Goal: Find contact information: Obtain details needed to contact an individual or organization

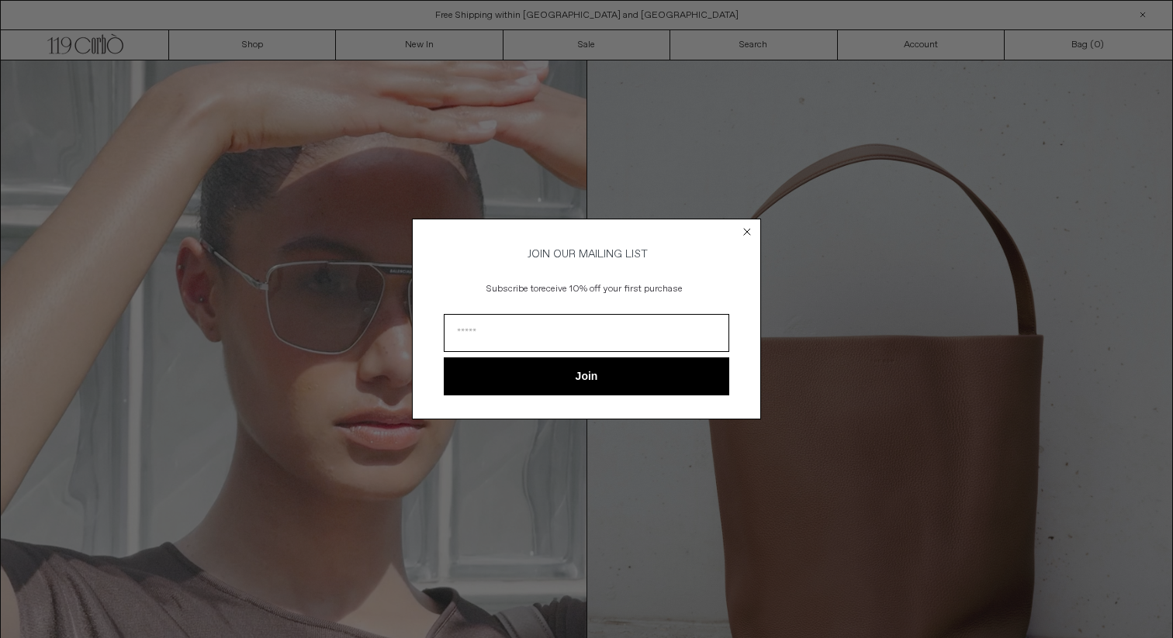
click at [745, 230] on icon "Close dialog" at bounding box center [747, 232] width 6 height 6
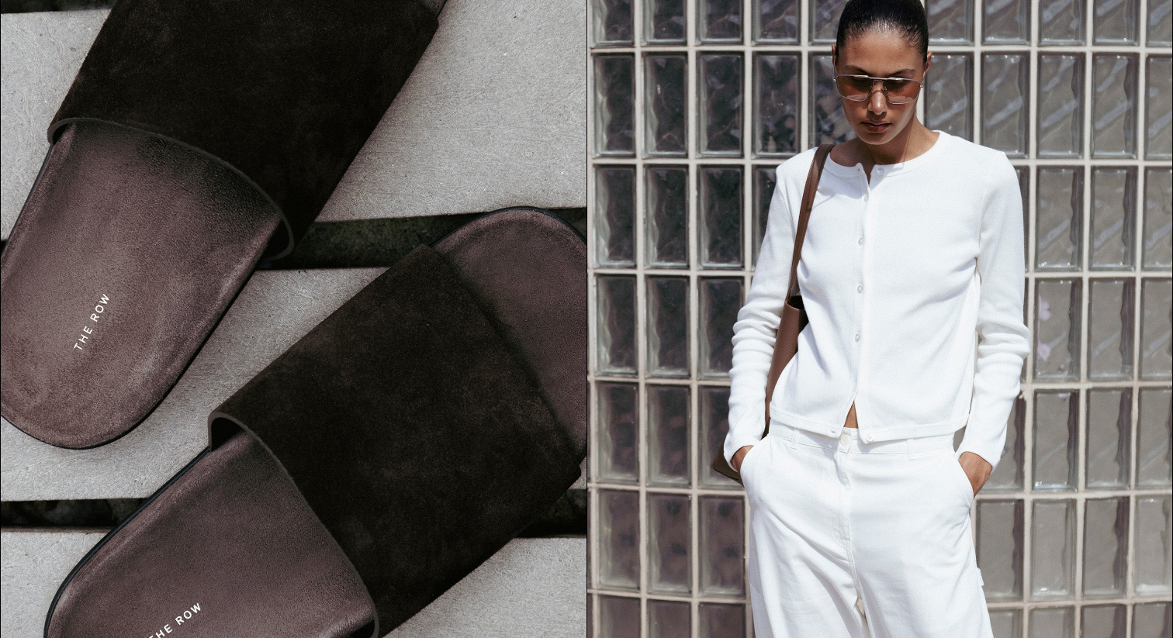
scroll to position [1804, 0]
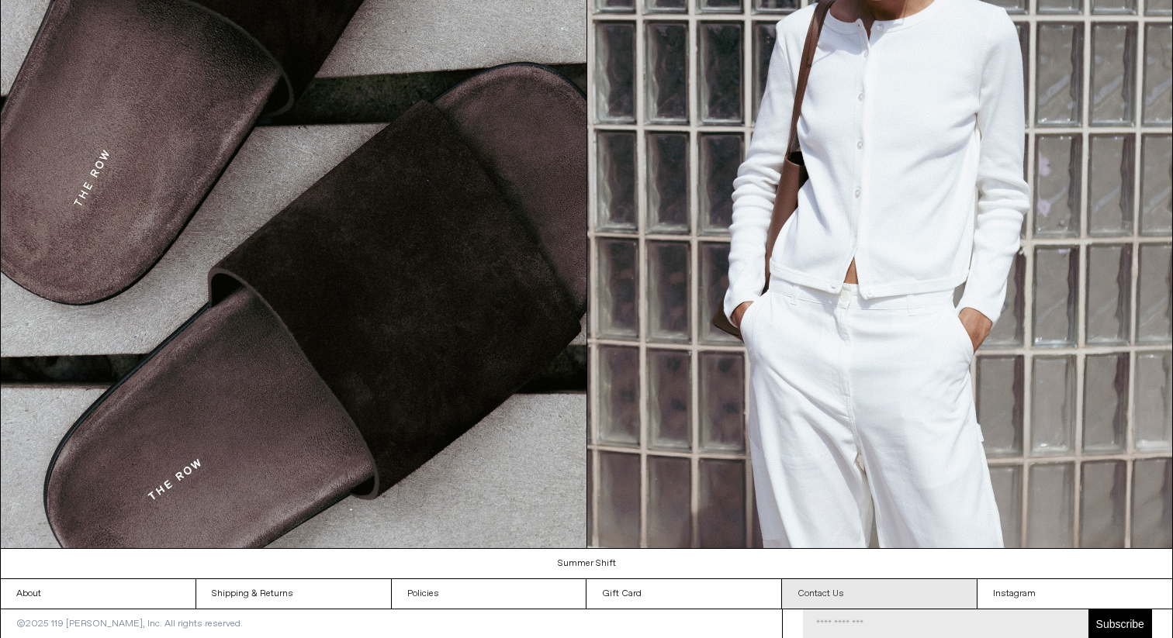
click at [835, 593] on link "Contact Us" at bounding box center [879, 593] width 195 height 29
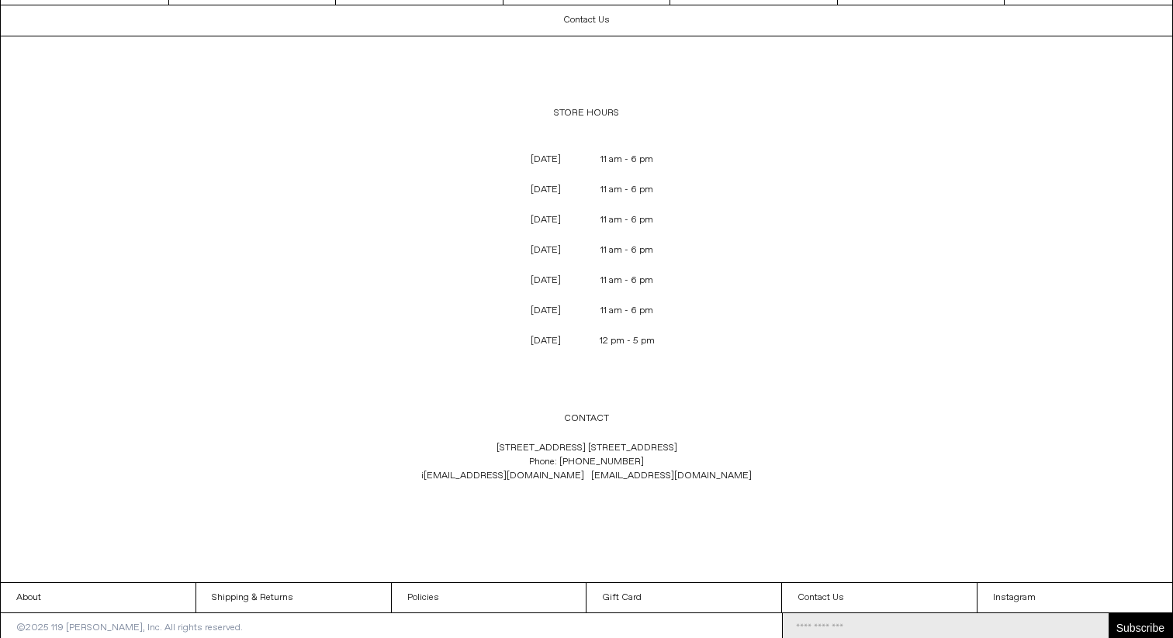
scroll to position [61, 0]
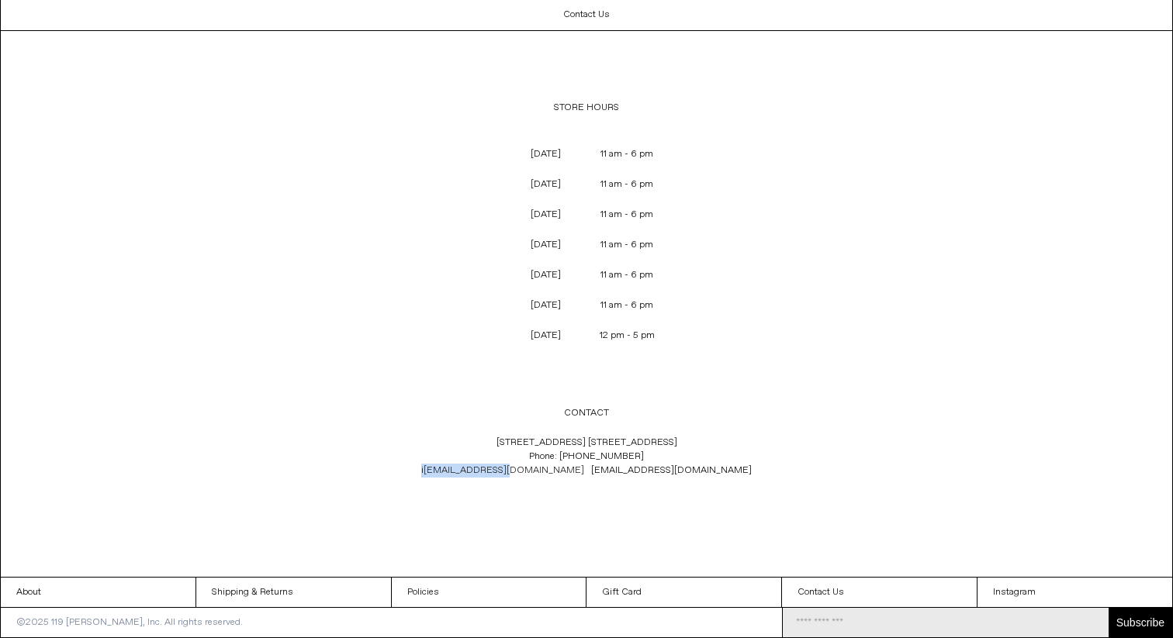
drag, startPoint x: 500, startPoint y: 472, endPoint x: 579, endPoint y: 469, distance: 79.2
click at [579, 469] on span "i nfo@119corbo.com" at bounding box center [506, 471] width 170 height 12
copy span "i nfo@119corbo.com"
drag, startPoint x: 586, startPoint y: 469, endPoint x: 695, endPoint y: 469, distance: 108.6
click at [695, 469] on p "119 Yorkville Ave. Toronto, Ontario M5R 1C4 Phone: +1 (416) 928 0954 i nfo@119c…" at bounding box center [586, 456] width 513 height 57
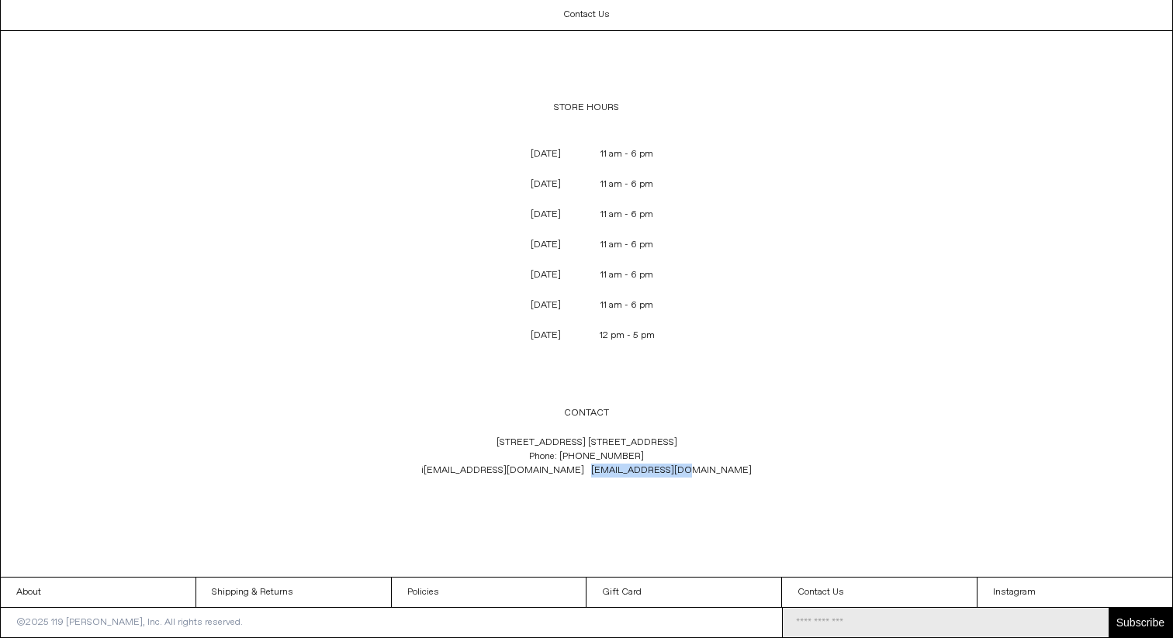
copy link "sales@119corbo.com"
